Goal: Information Seeking & Learning: Learn about a topic

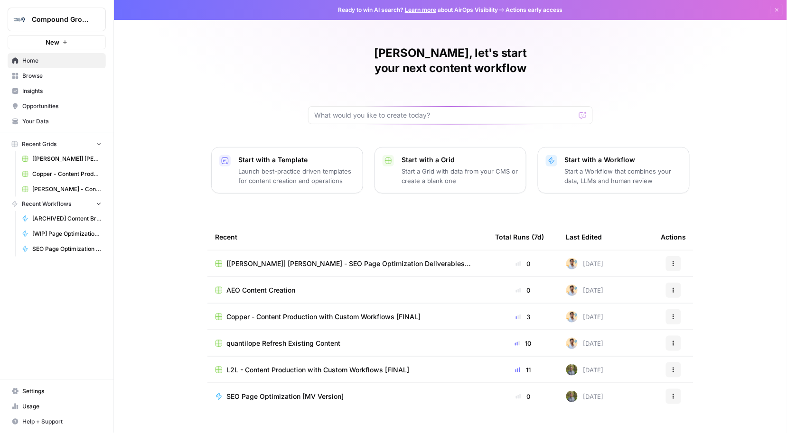
click at [47, 93] on span "Insights" at bounding box center [61, 91] width 79 height 9
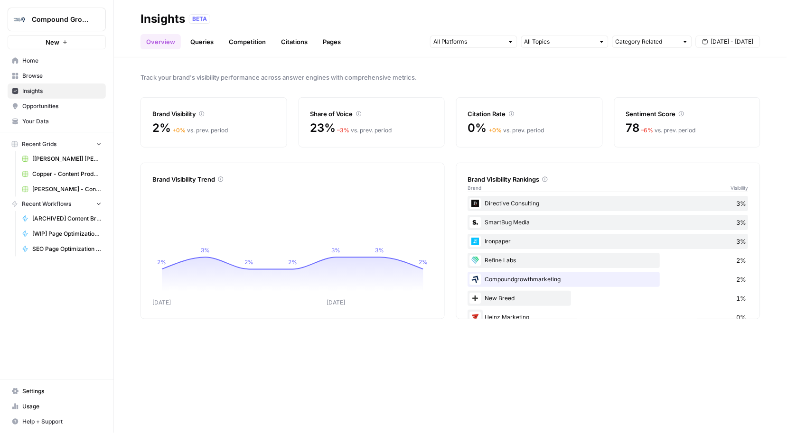
click at [210, 44] on link "Queries" at bounding box center [202, 41] width 35 height 15
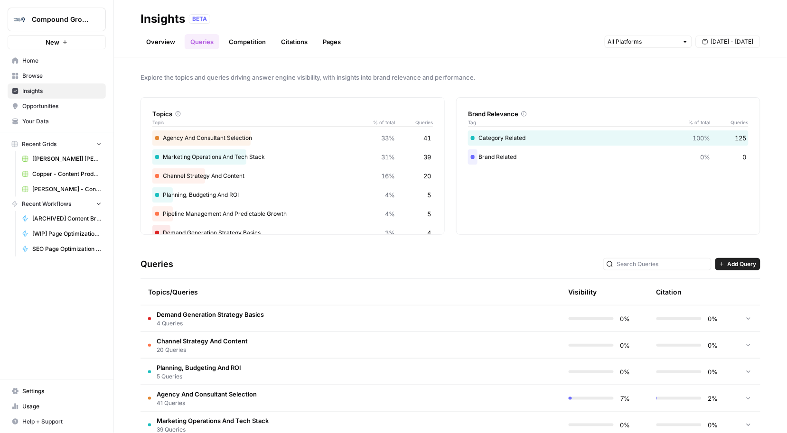
click at [254, 47] on link "Competition" at bounding box center [247, 41] width 48 height 15
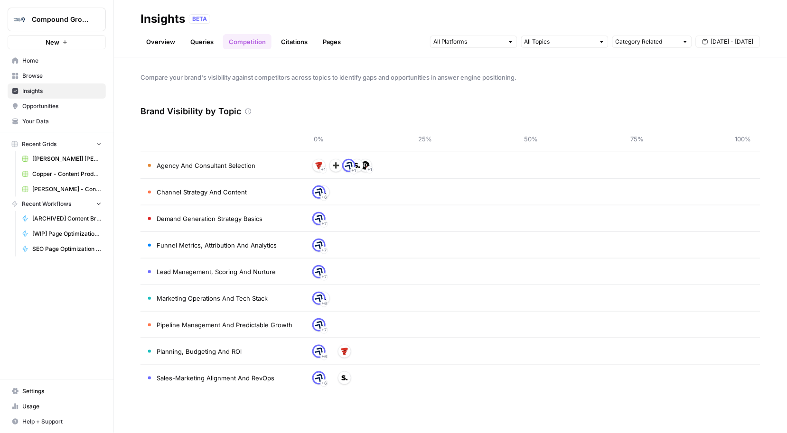
click at [201, 44] on link "Queries" at bounding box center [202, 41] width 35 height 15
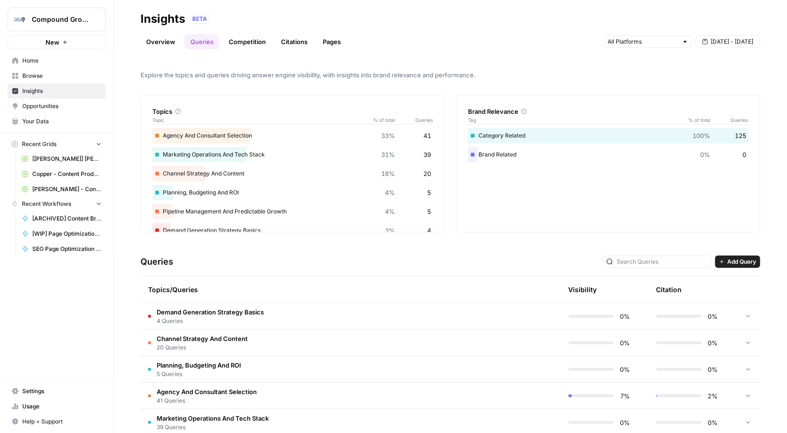
click at [678, 35] on div "[DATE] - [DATE]" at bounding box center [682, 41] width 156 height 15
click at [677, 39] on input "text" at bounding box center [643, 41] width 70 height 9
click at [541, 62] on div "Explore the topics and queries driving answer engine visibility, with insights …" at bounding box center [450, 245] width 673 height 376
click at [253, 44] on link "Competition" at bounding box center [247, 41] width 48 height 15
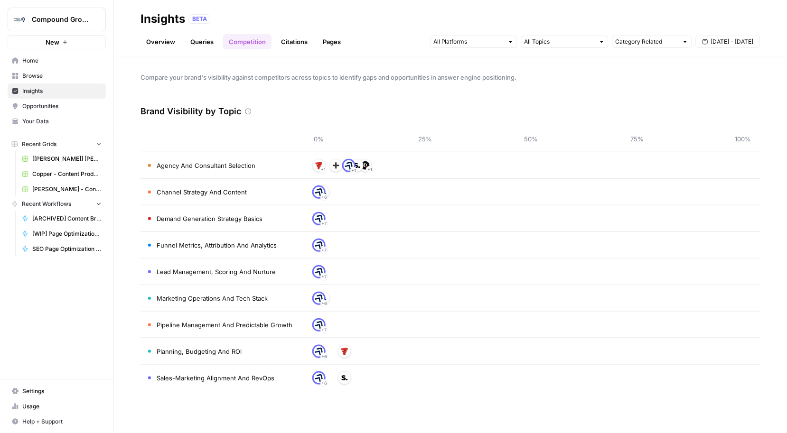
click at [57, 108] on span "Opportunities" at bounding box center [61, 106] width 79 height 9
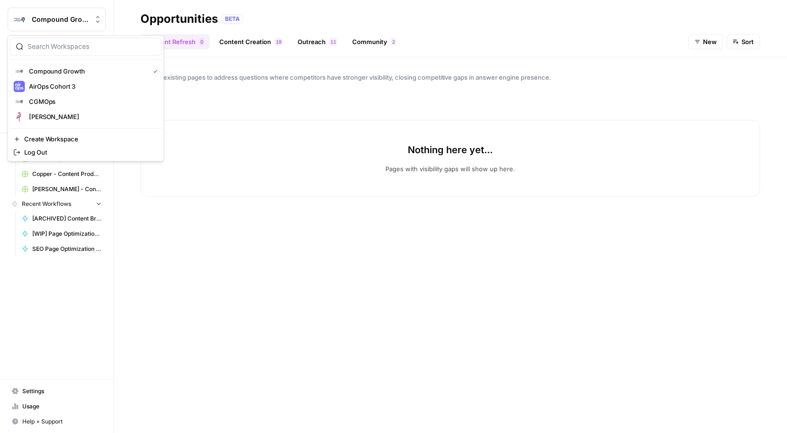
click at [65, 18] on span "Compound Growth" at bounding box center [60, 19] width 57 height 9
click at [73, 69] on span "Compound Growth" at bounding box center [87, 70] width 117 height 9
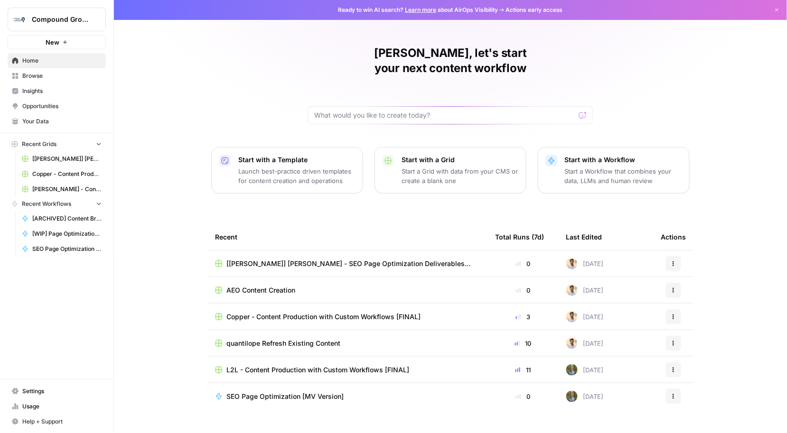
click at [61, 100] on link "Opportunities" at bounding box center [57, 106] width 98 height 15
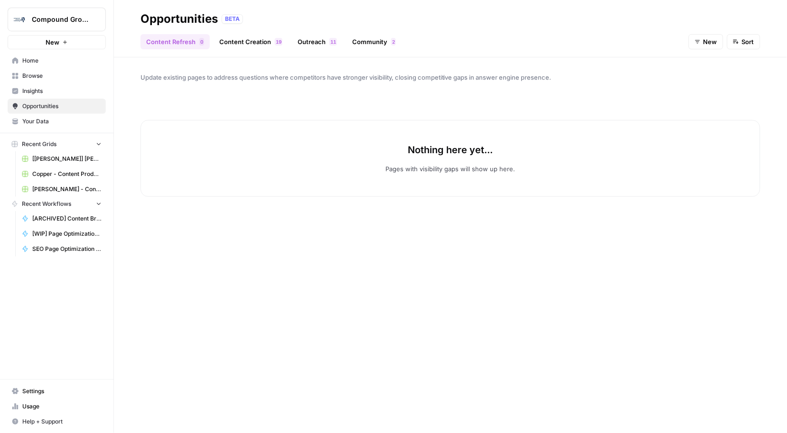
click at [73, 87] on span "Insights" at bounding box center [61, 91] width 79 height 9
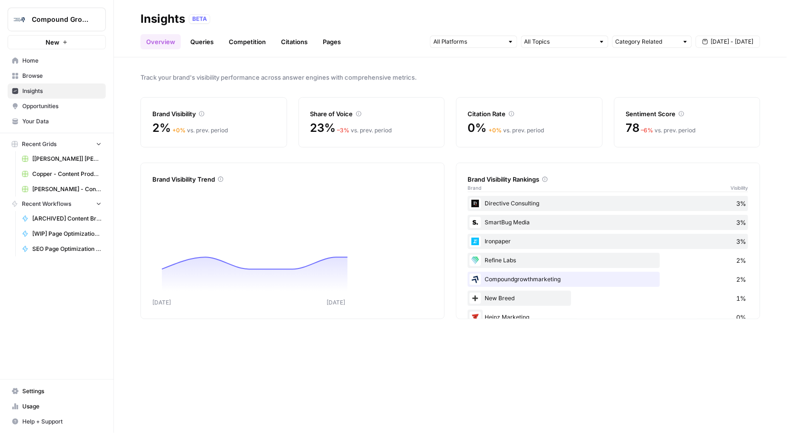
click at [70, 69] on link "Browse" at bounding box center [57, 75] width 98 height 15
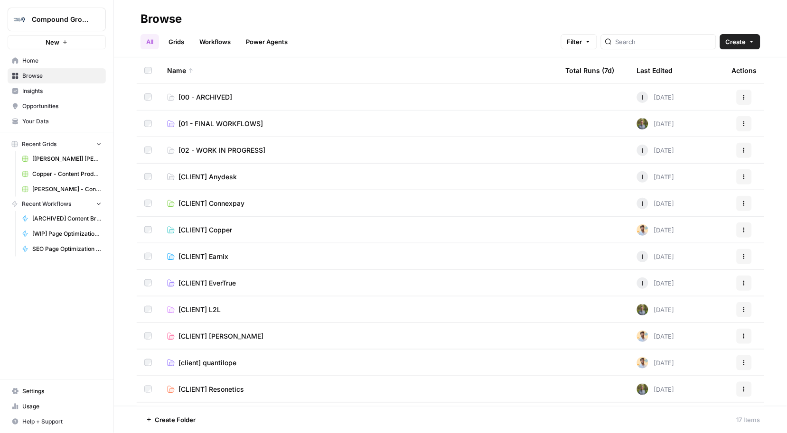
click at [72, 83] on link "Insights" at bounding box center [57, 90] width 98 height 15
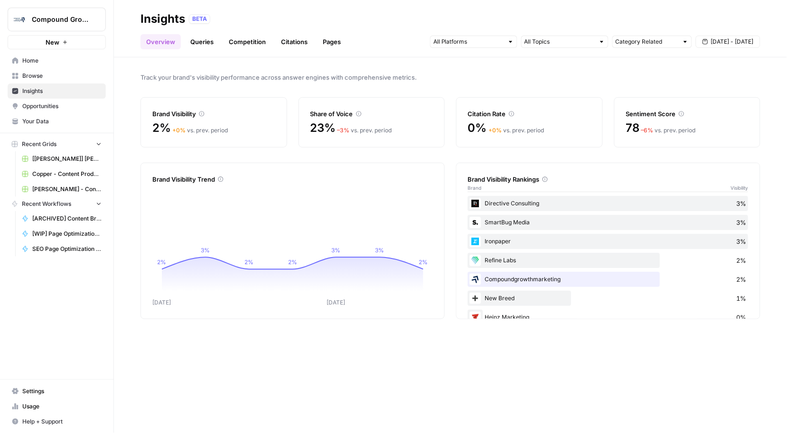
click at [205, 39] on link "Queries" at bounding box center [202, 41] width 35 height 15
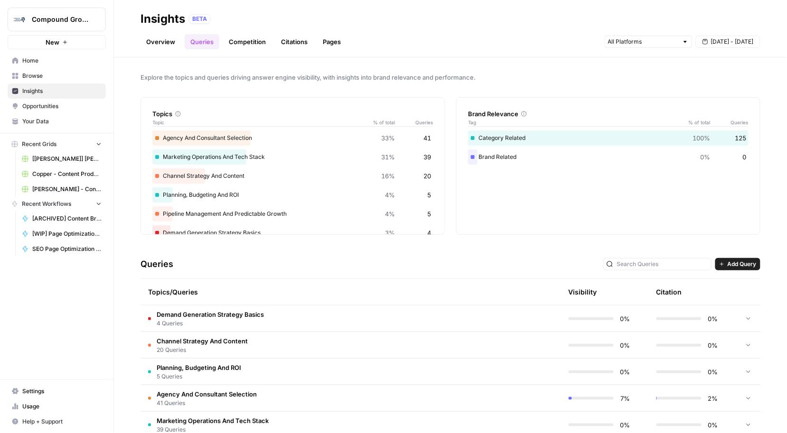
click at [158, 39] on link "Overview" at bounding box center [160, 41] width 40 height 15
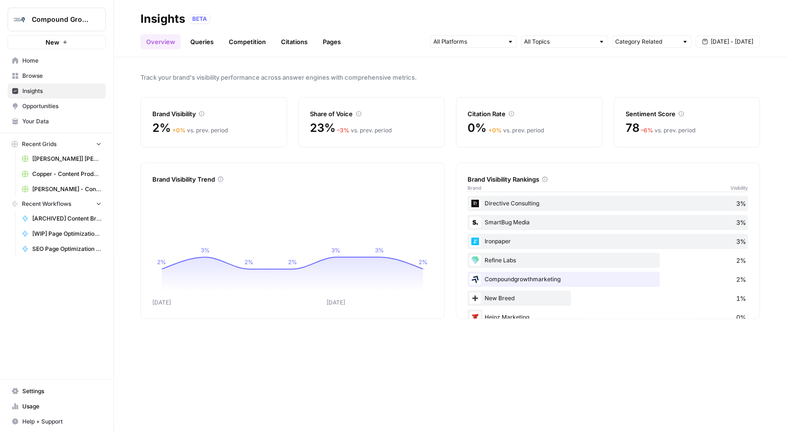
click at [219, 178] on icon at bounding box center [221, 179] width 6 height 6
click at [588, 46] on input "text" at bounding box center [559, 41] width 70 height 9
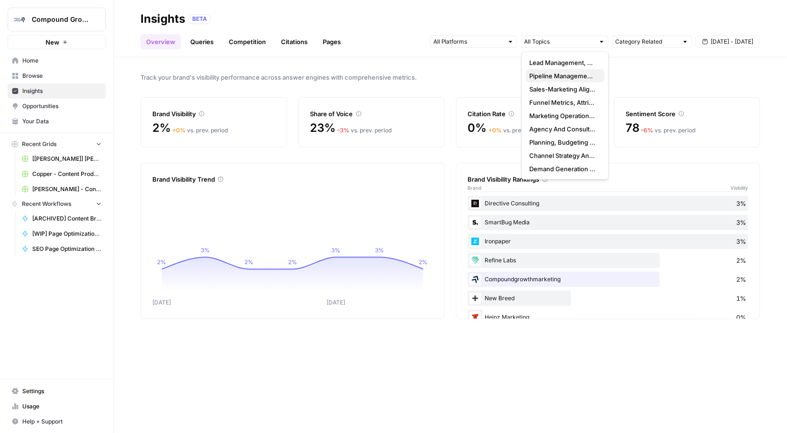
click at [579, 76] on span "Pipeline Management And Predictable Growth" at bounding box center [562, 75] width 67 height 9
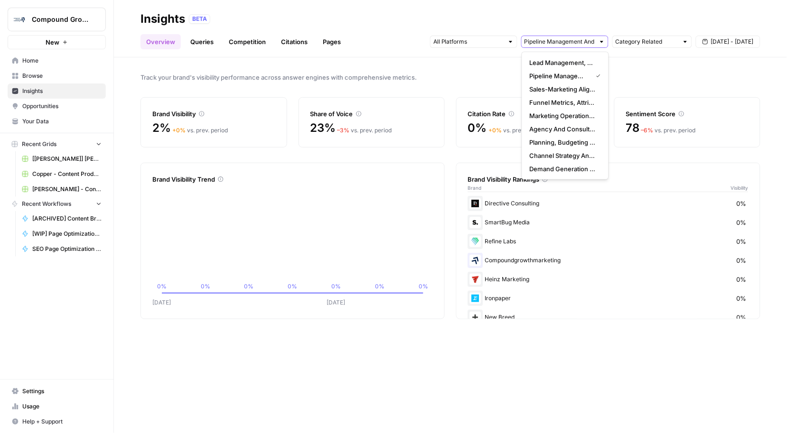
click at [564, 41] on input "text" at bounding box center [559, 41] width 70 height 9
click at [463, 38] on input "text" at bounding box center [468, 41] width 70 height 9
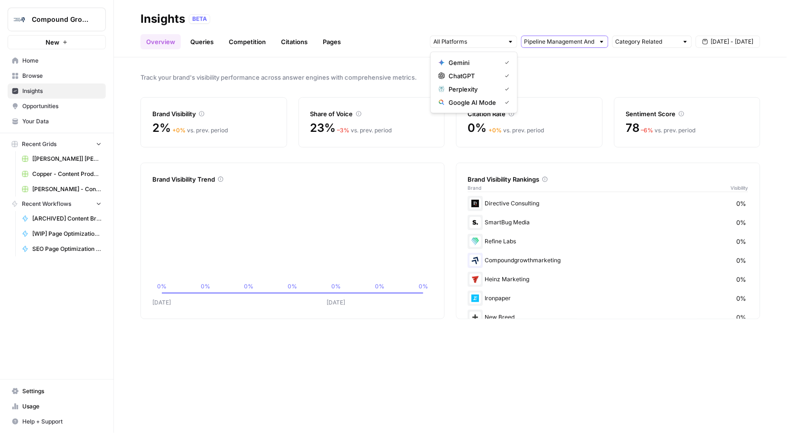
click at [581, 42] on input "text" at bounding box center [559, 41] width 70 height 9
click at [643, 46] on input "text" at bounding box center [646, 41] width 63 height 9
type input "Category Related"
click at [733, 89] on div "Track your brand's visibility performance across answer engines with comprehens…" at bounding box center [450, 245] width 673 height 376
click at [710, 34] on div "Category Related Sep 16 - Sep 22" at bounding box center [595, 41] width 330 height 15
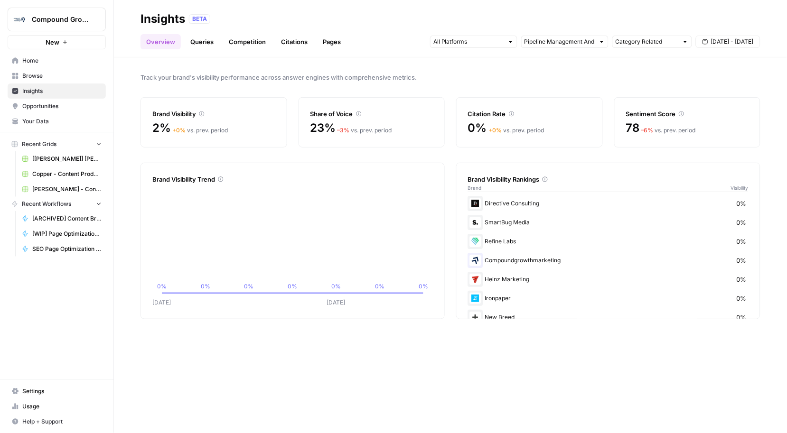
click at [711, 42] on span "[DATE] - [DATE]" at bounding box center [732, 41] width 43 height 9
click at [645, 15] on div "BETA" at bounding box center [474, 18] width 571 height 9
click at [199, 43] on link "Queries" at bounding box center [202, 41] width 35 height 15
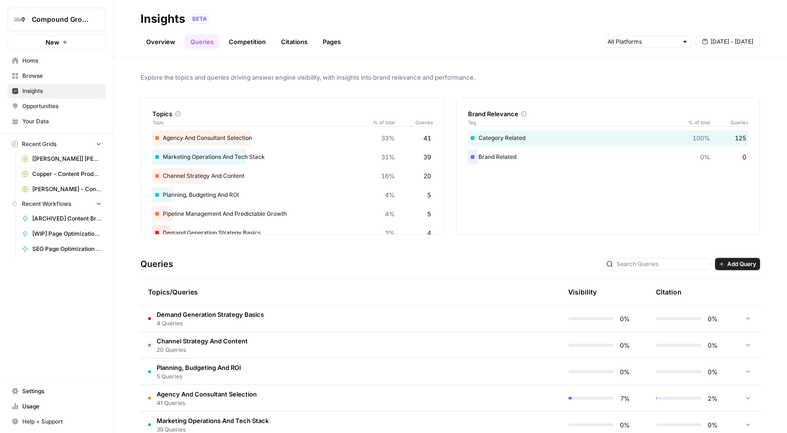
click at [255, 42] on link "Competition" at bounding box center [247, 41] width 48 height 15
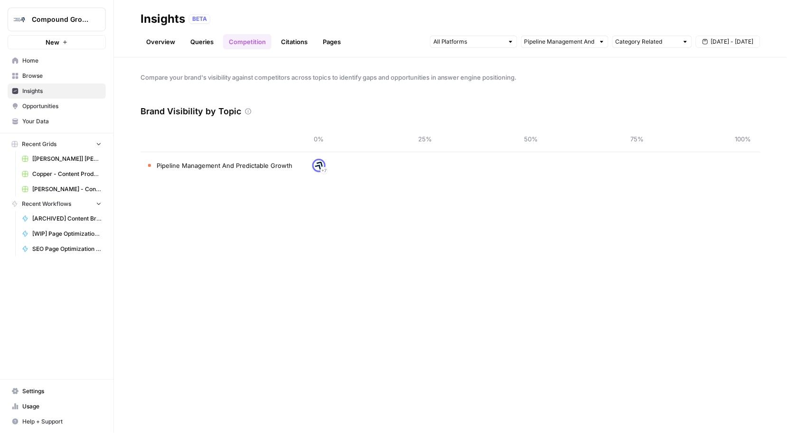
click at [291, 39] on link "Citations" at bounding box center [294, 41] width 38 height 15
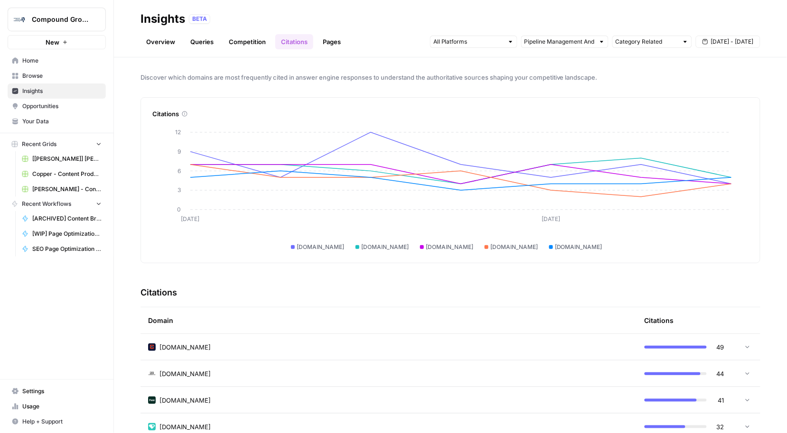
click at [332, 44] on link "Pages" at bounding box center [331, 41] width 29 height 15
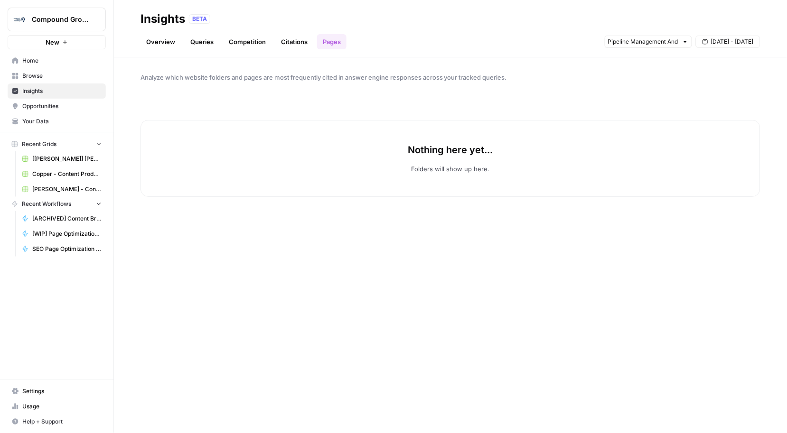
click at [202, 43] on link "Queries" at bounding box center [202, 41] width 35 height 15
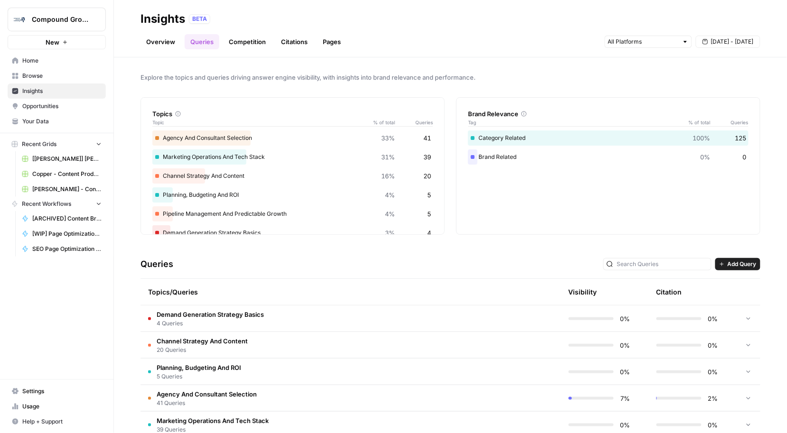
click at [715, 260] on button "Add Query" at bounding box center [737, 264] width 45 height 12
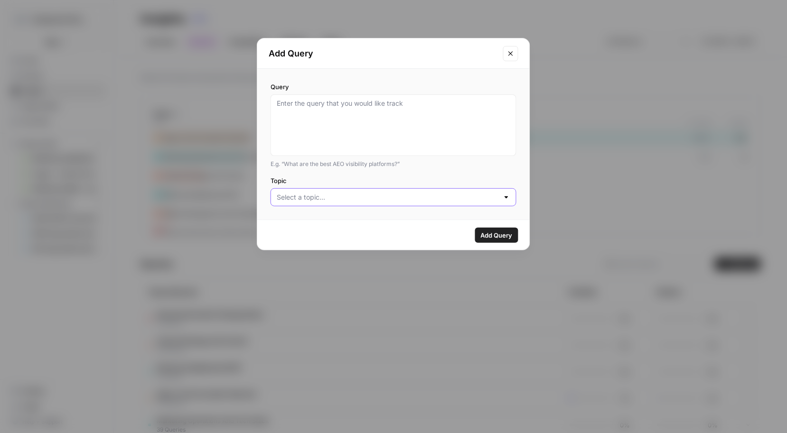
click at [465, 194] on input "Topic" at bounding box center [388, 197] width 222 height 9
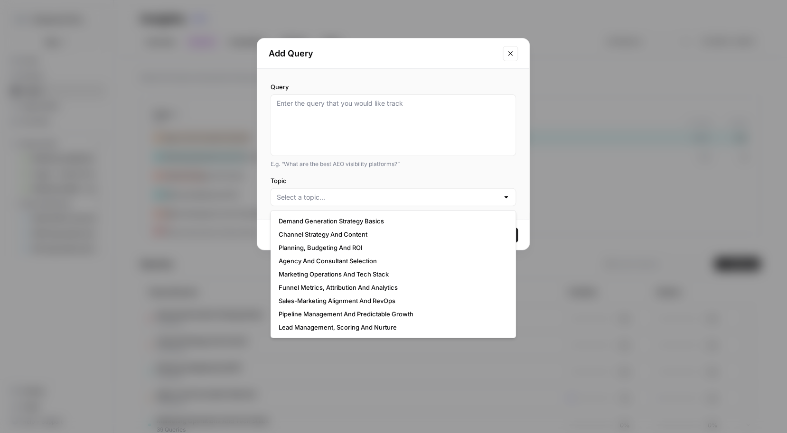
click at [476, 176] on label "Topic" at bounding box center [393, 180] width 246 height 9
click at [476, 193] on input "Topic" at bounding box center [388, 197] width 222 height 9
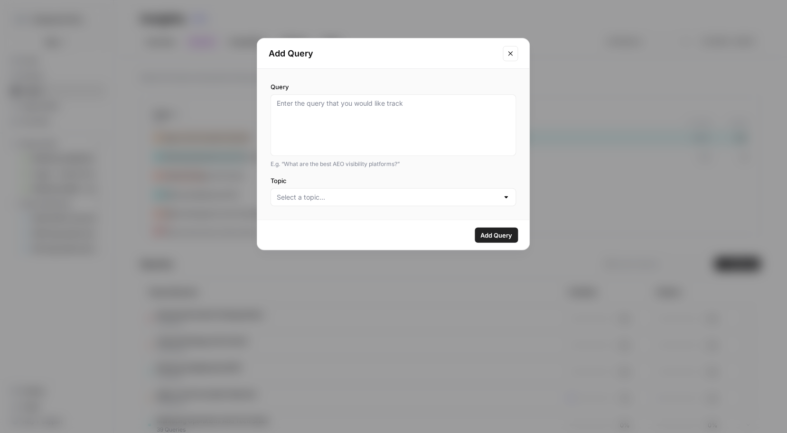
click at [517, 57] on button "Close modal" at bounding box center [510, 53] width 15 height 15
